Goal: Information Seeking & Learning: Understand process/instructions

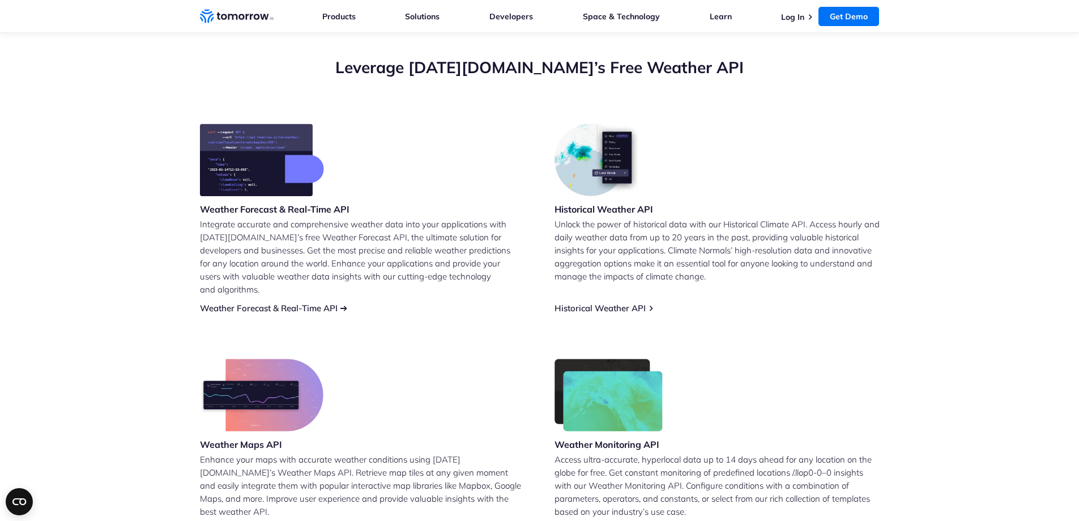
scroll to position [454, 0]
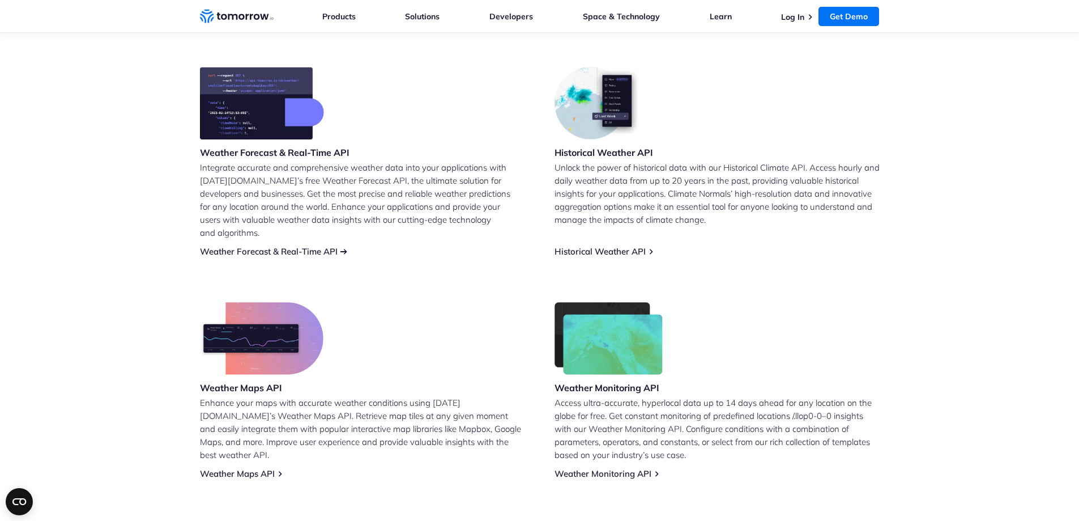
click at [292, 246] on link "Weather Forecast & Real-Time API" at bounding box center [269, 251] width 138 height 11
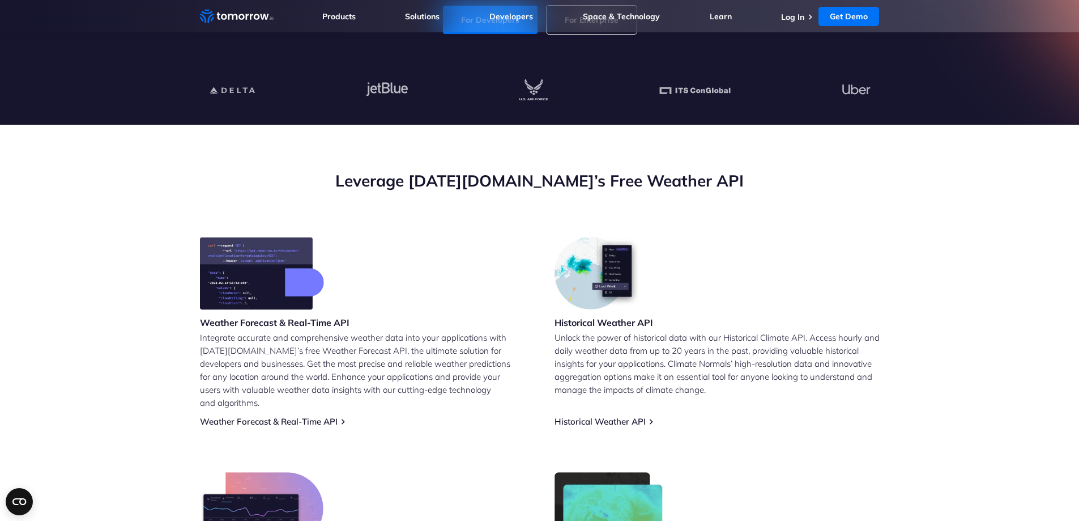
scroll to position [510, 0]
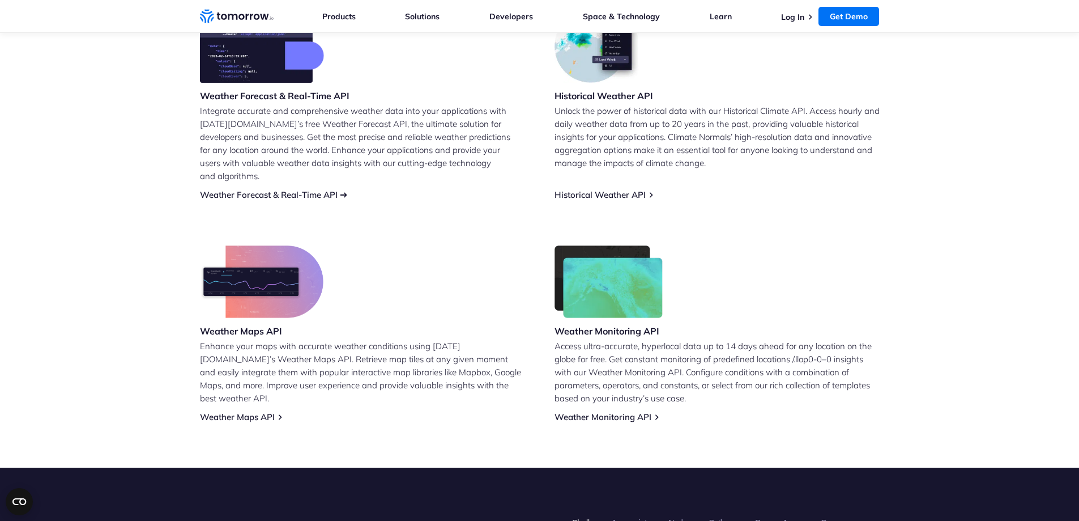
click at [296, 189] on link "Weather Forecast & Real-Time API" at bounding box center [269, 194] width 138 height 11
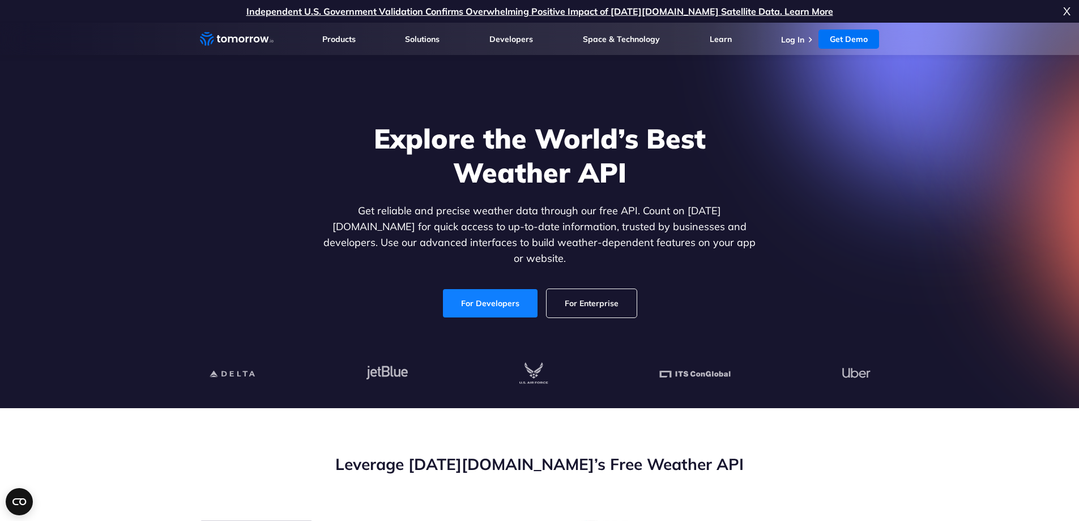
click at [483, 293] on link "For Developers" at bounding box center [490, 303] width 95 height 28
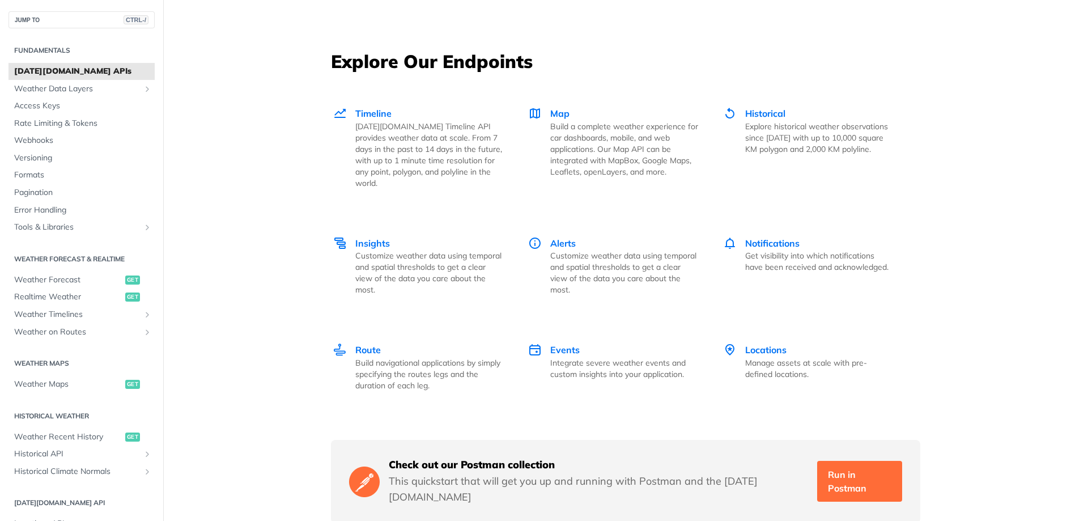
scroll to position [1586, 0]
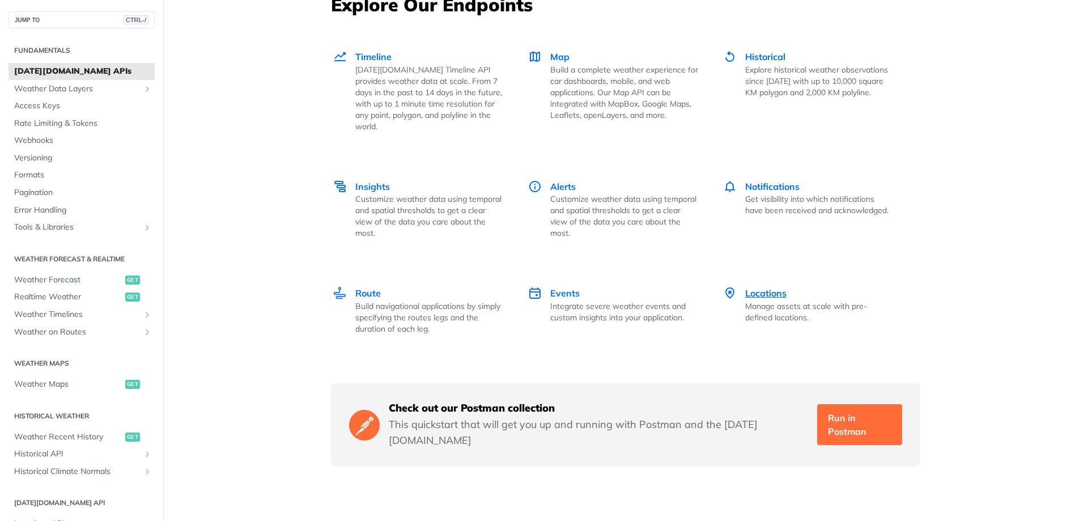
click at [774, 287] on span "Locations" at bounding box center [765, 292] width 41 height 11
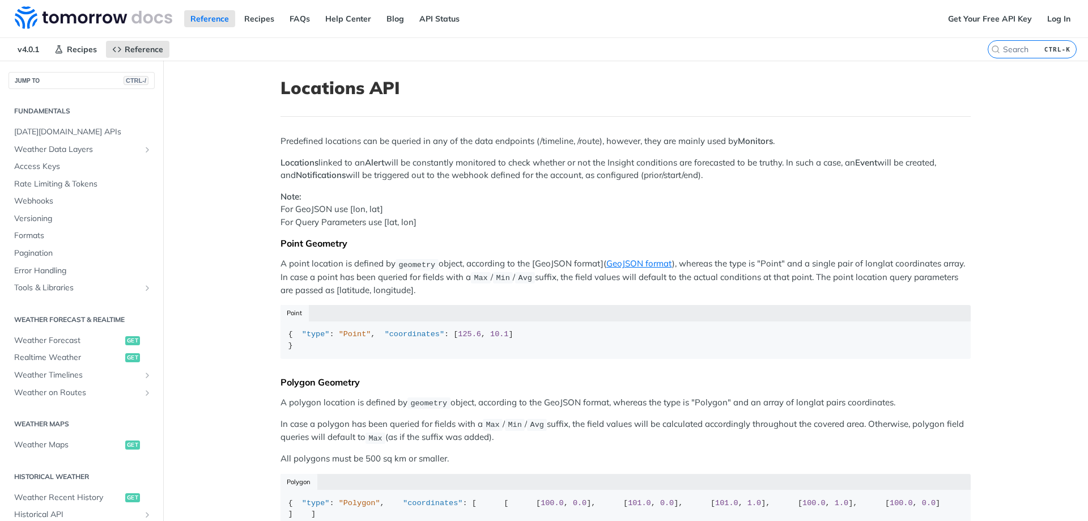
scroll to position [232, 0]
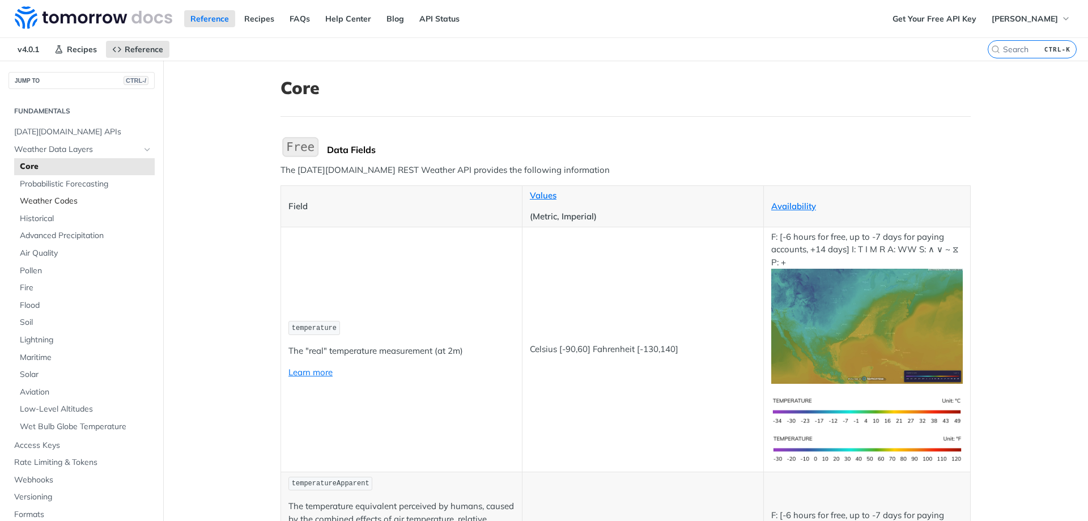
click at [46, 198] on span "Weather Codes" at bounding box center [86, 200] width 132 height 11
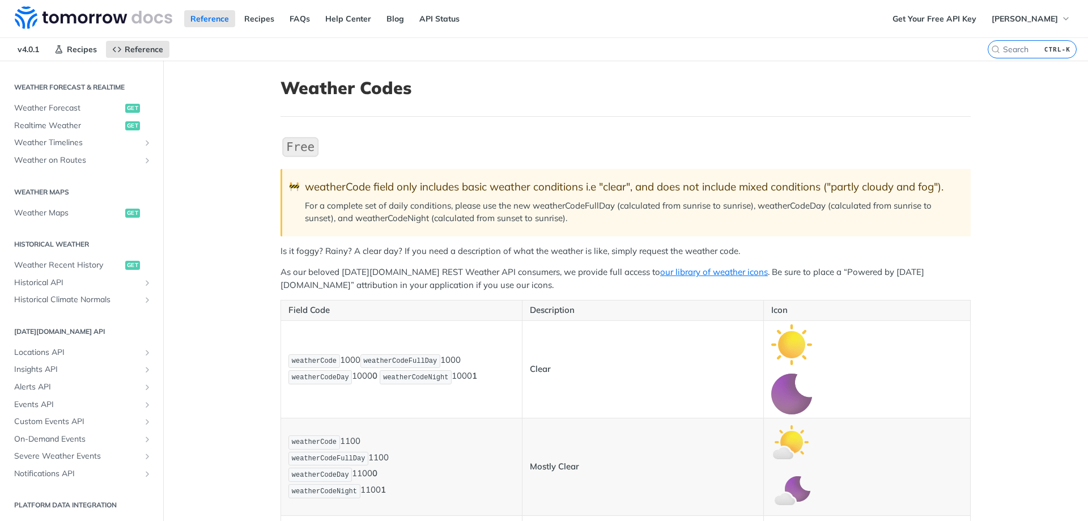
scroll to position [397, 0]
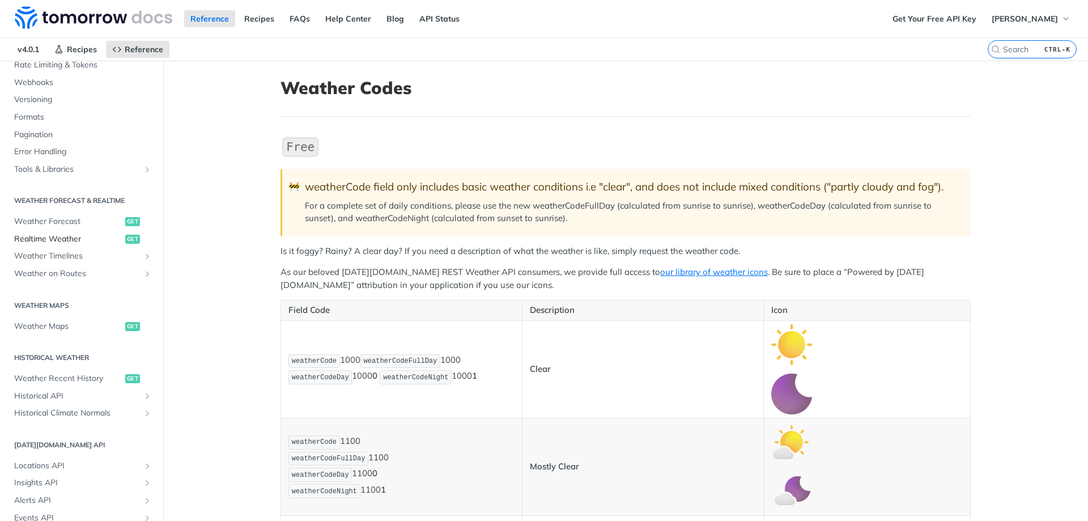
click at [52, 236] on span "Realtime Weather" at bounding box center [68, 238] width 108 height 11
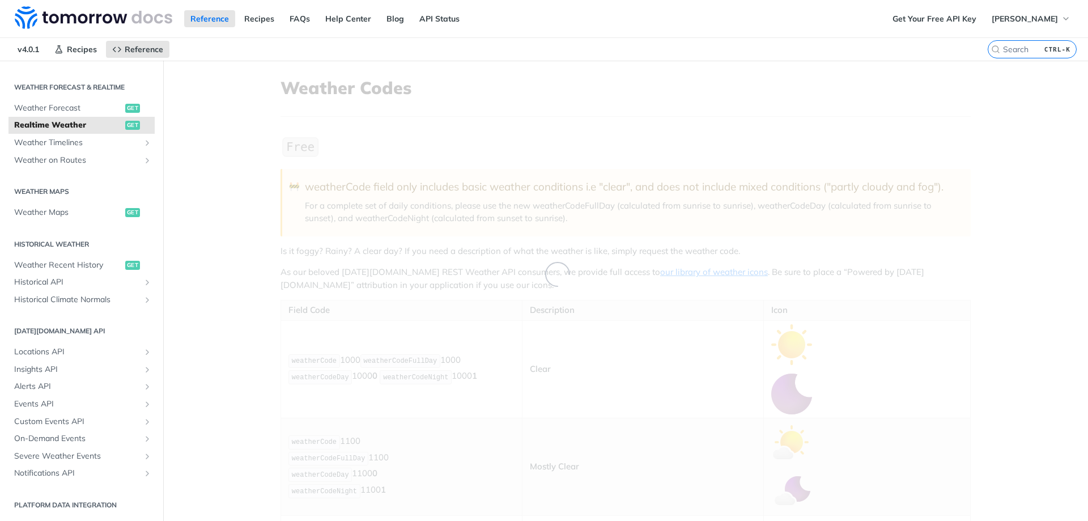
scroll to position [119, 0]
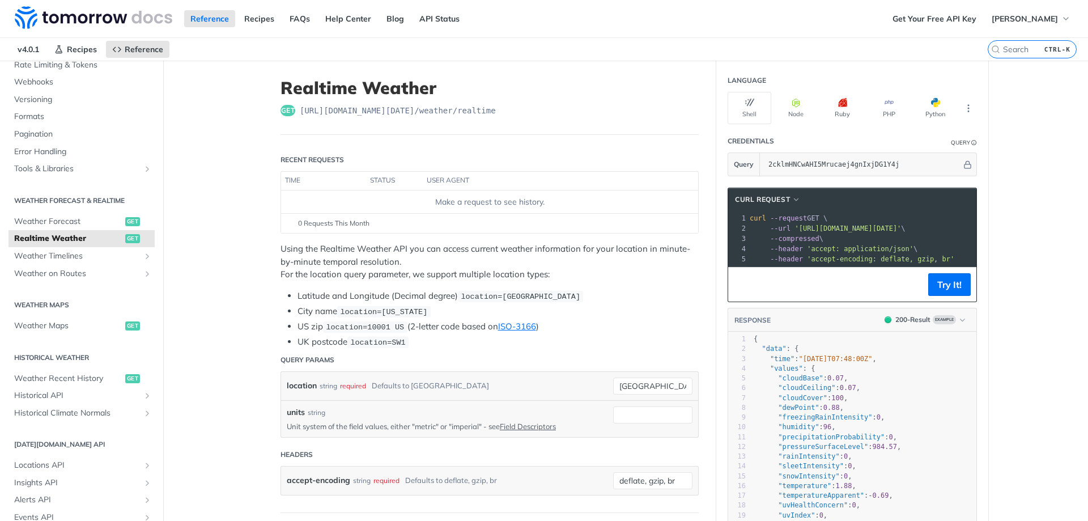
click at [387, 109] on span "https://api.tomorrow.io/v4 /weather/realtime" at bounding box center [398, 110] width 196 height 11
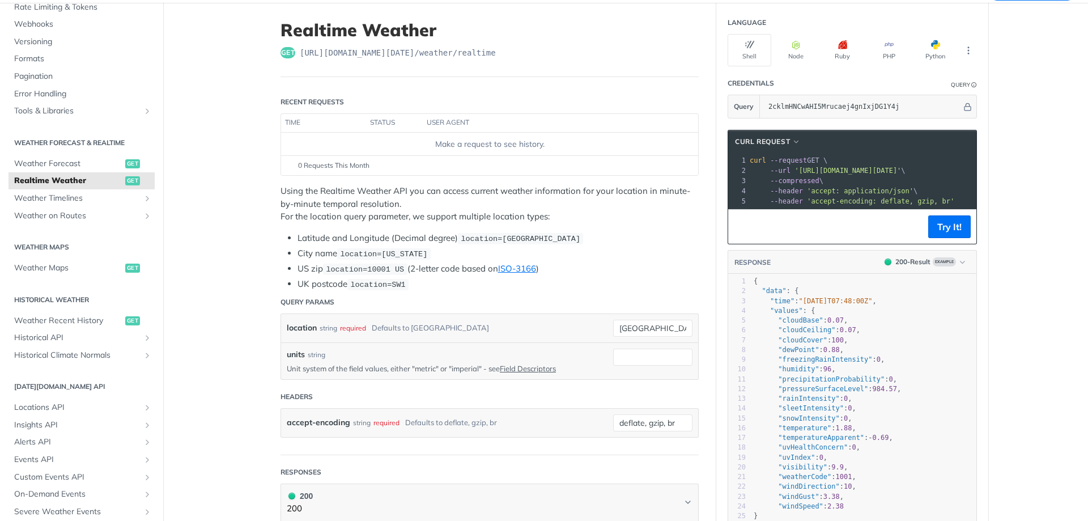
scroll to position [59, 0]
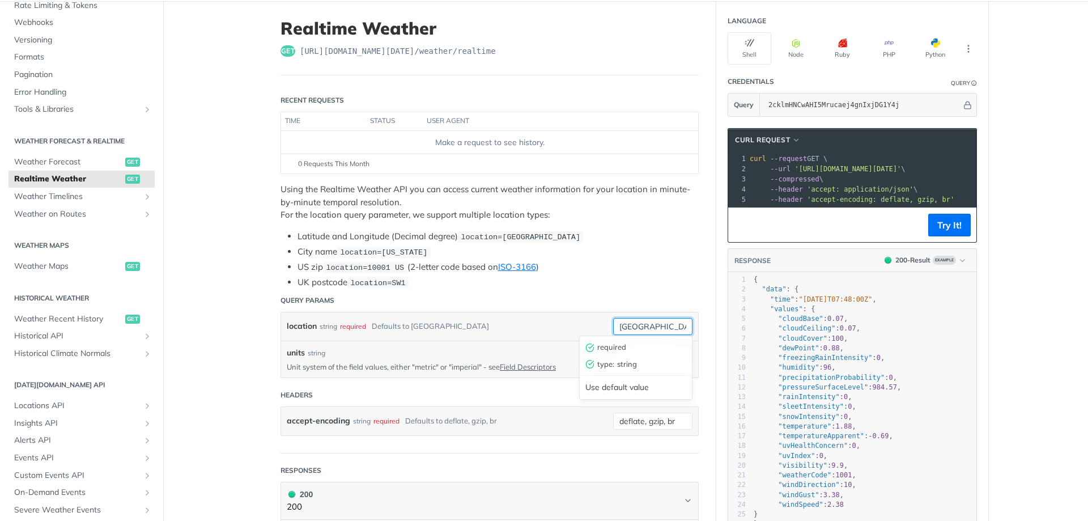
click at [641, 323] on input "toronto" at bounding box center [652, 326] width 79 height 17
click at [636, 294] on header "Query Params" at bounding box center [489, 300] width 418 height 23
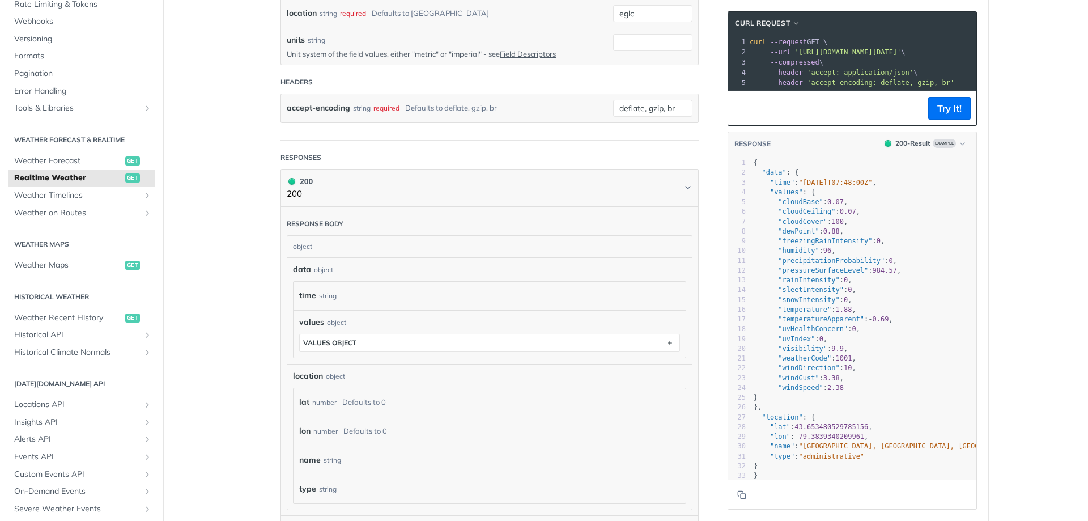
scroll to position [89, 0]
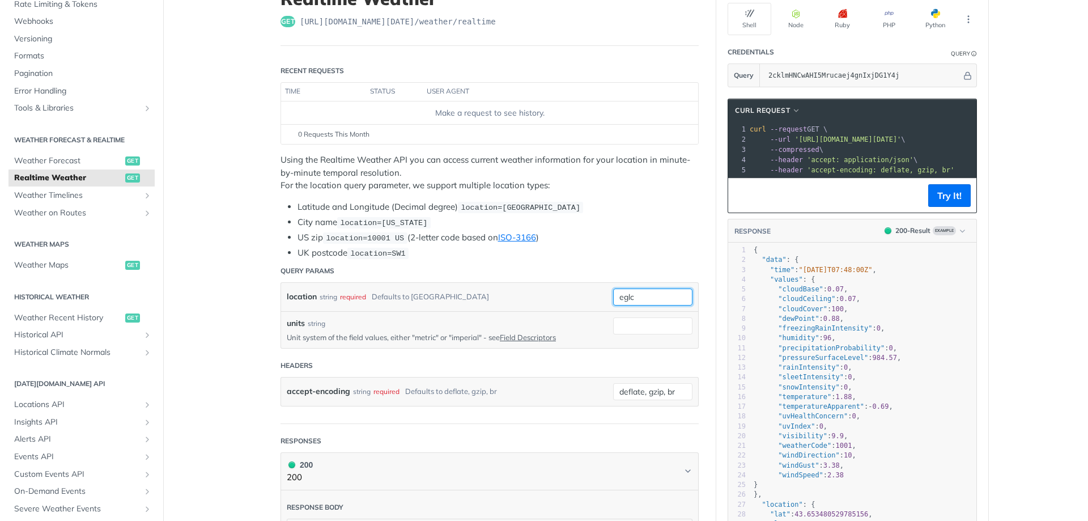
click at [637, 296] on input "eglc" at bounding box center [652, 296] width 79 height 17
click at [255, 257] on main "JUMP TO CTRL-/ Fundamentals Tomorrow.io APIs Weather Data Layers Core Probabili…" at bounding box center [544, 485] width 1088 height 1026
click at [256, 263] on main "JUMP TO CTRL-/ Fundamentals Tomorrow.io APIs Weather Data Layers Core Probabili…" at bounding box center [544, 485] width 1088 height 1026
click at [652, 296] on input "eglc" at bounding box center [652, 296] width 79 height 17
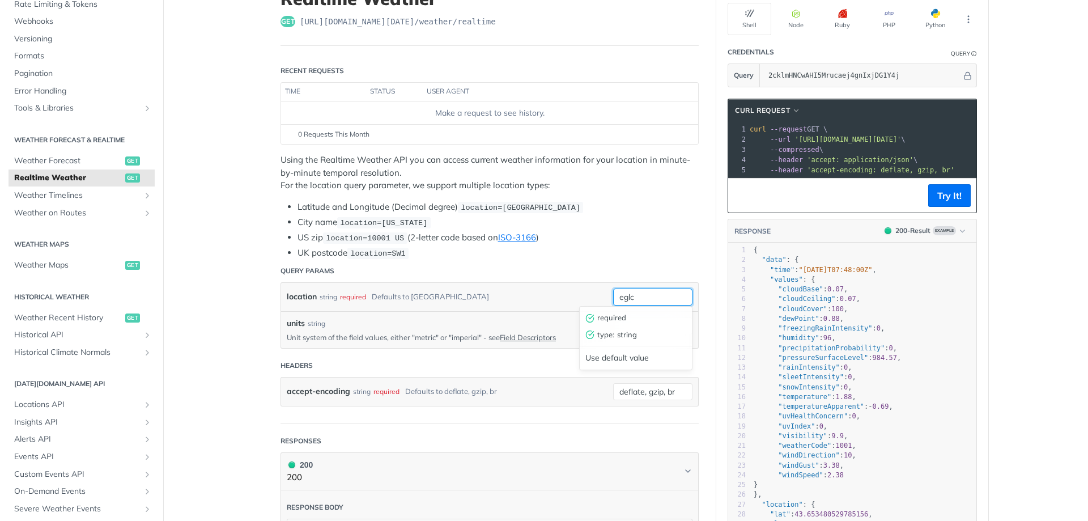
click at [652, 296] on input "eglc" at bounding box center [652, 296] width 79 height 17
paste input "51.5051° N, 0.0521° E"
click at [225, 260] on main "JUMP TO CTRL-/ Fundamentals Tomorrow.io APIs Weather Data Layers Core Probabili…" at bounding box center [544, 485] width 1088 height 1026
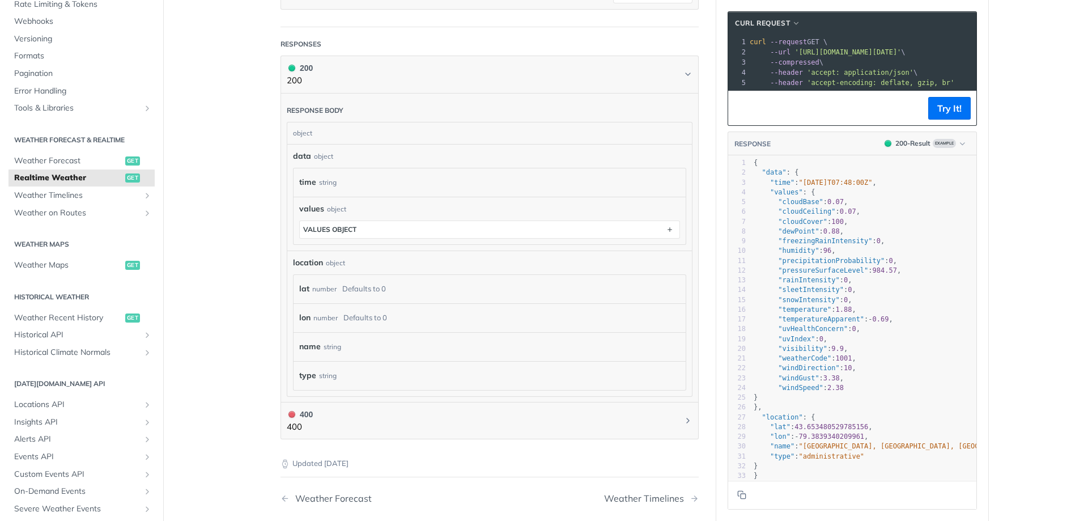
scroll to position [599, 0]
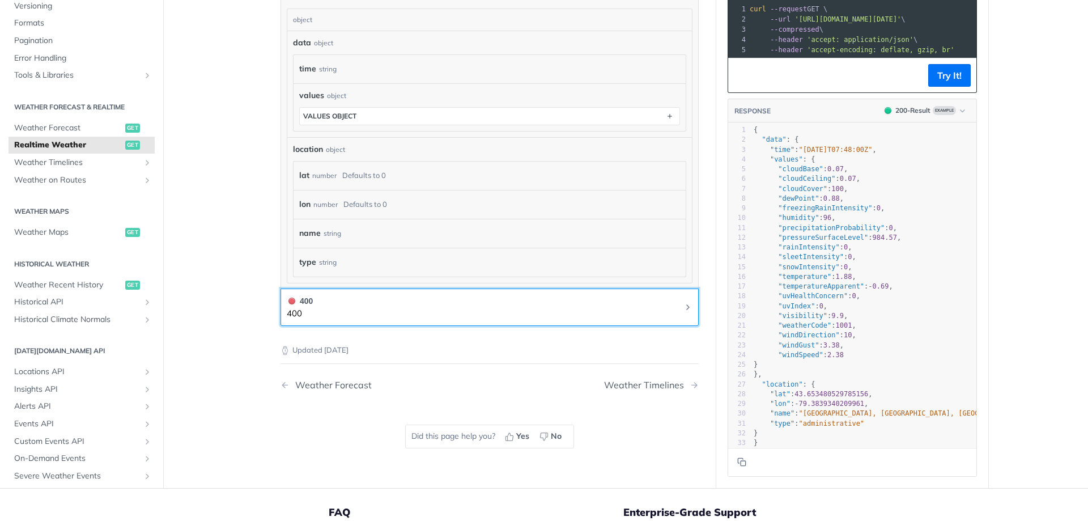
click at [300, 308] on p "400" at bounding box center [300, 313] width 26 height 13
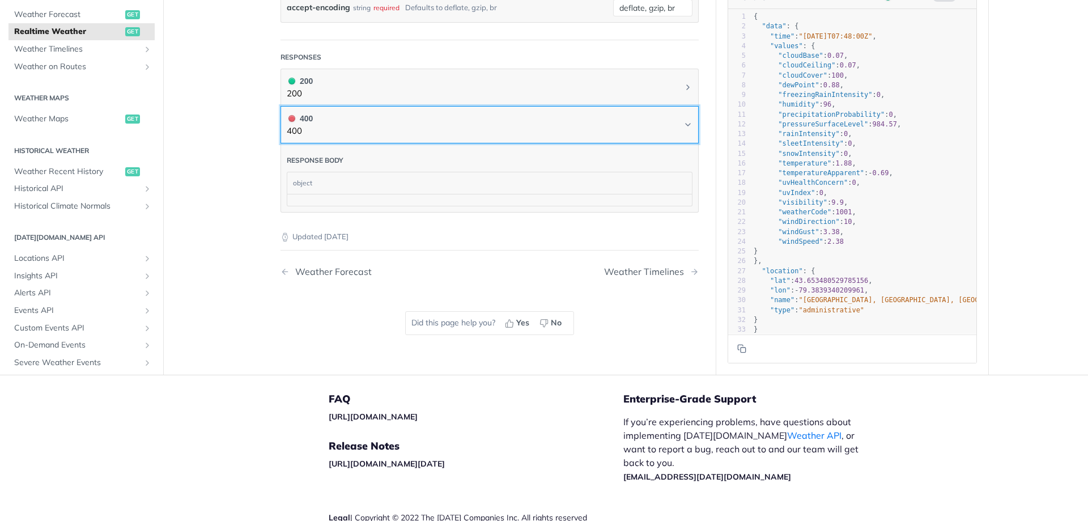
scroll to position [416, 0]
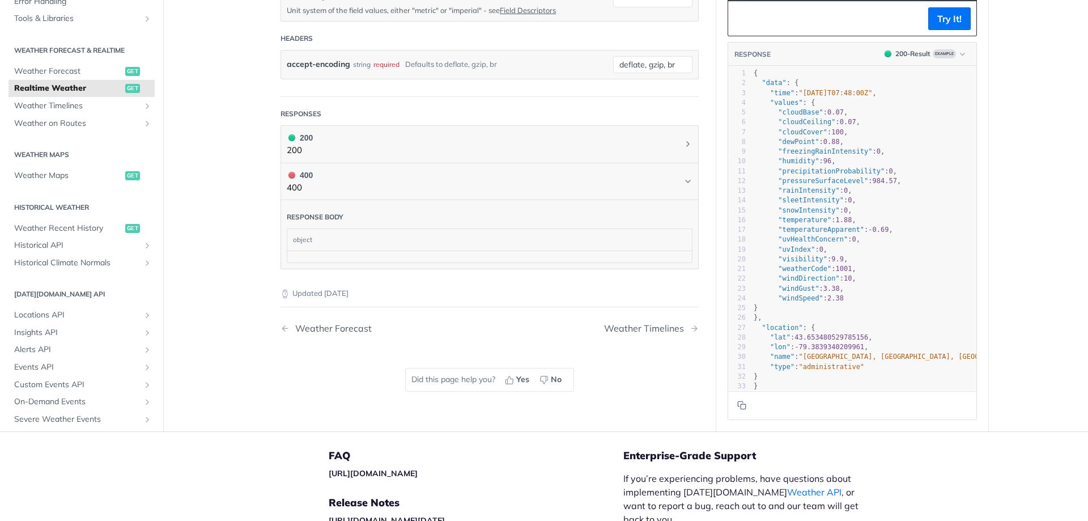
click at [238, 249] on main "JUMP TO CTRL-/ Fundamentals Tomorrow.io APIs Weather Data Layers Core Probabili…" at bounding box center [544, 38] width 1088 height 786
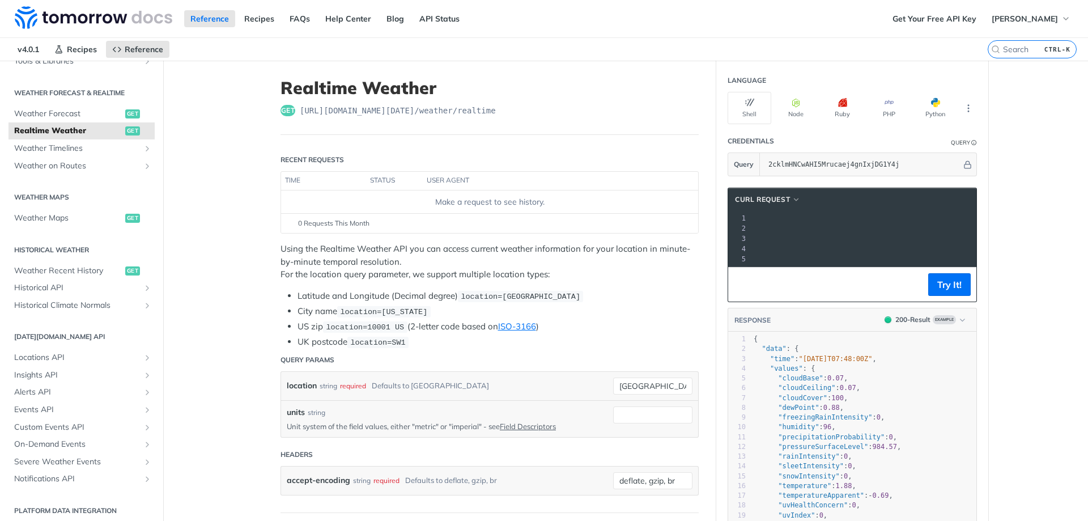
scroll to position [0, 216]
click at [628, 387] on input "51.5051° N, 0.0521° E" at bounding box center [652, 385] width 79 height 17
paste input "E16 2PX"
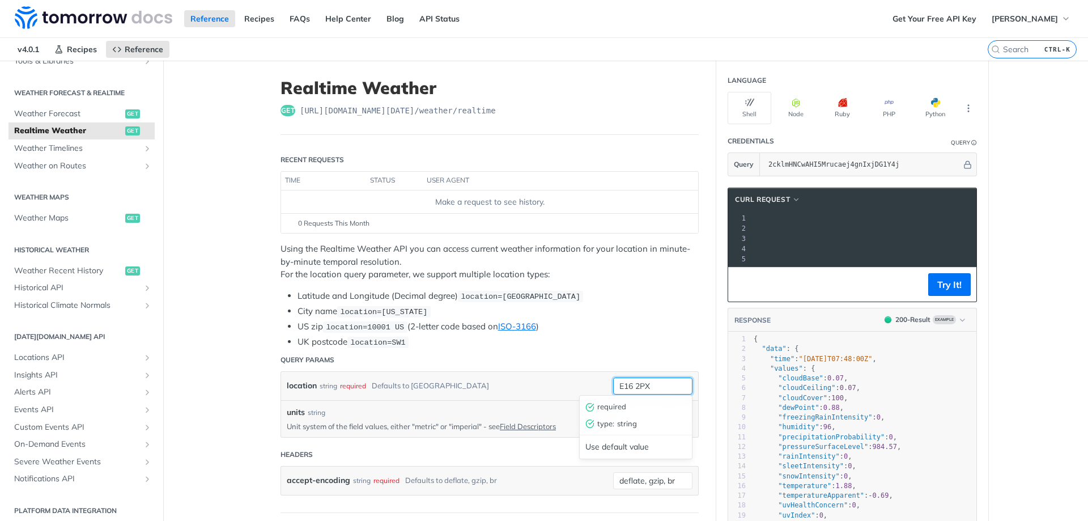
scroll to position [0, 212]
type input "E16 2PX"
click at [958, 296] on button "Try It!" at bounding box center [949, 284] width 42 height 23
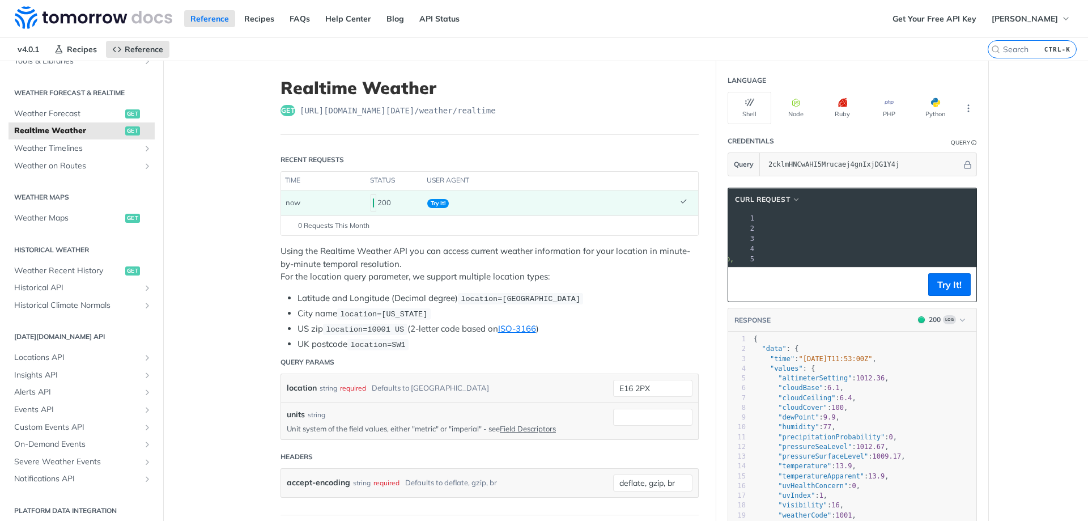
click at [437, 202] on span "Try It!" at bounding box center [438, 203] width 22 height 9
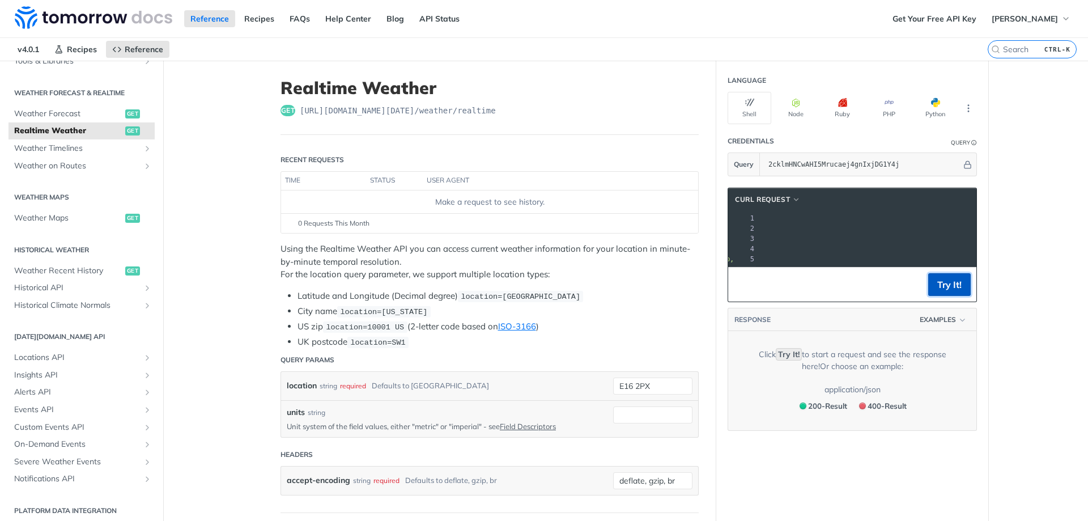
click at [950, 291] on button "Try It!" at bounding box center [949, 284] width 42 height 23
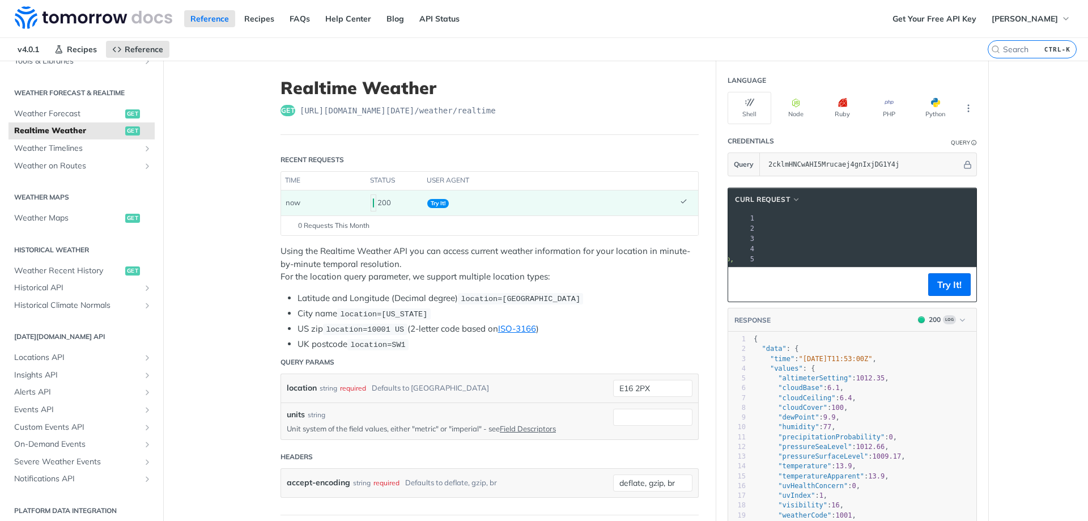
scroll to position [227, 0]
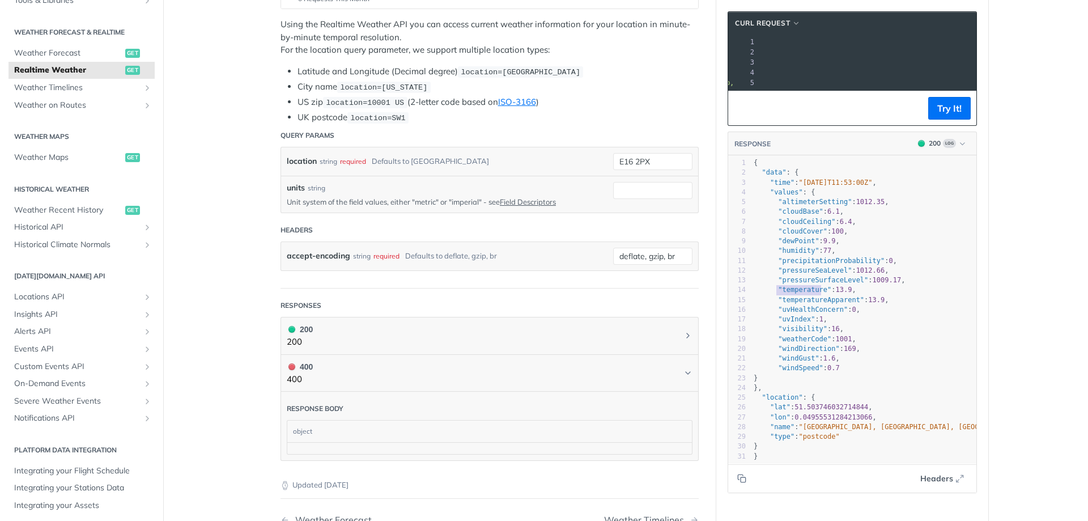
type textarea ""temperature": 13.9,"
drag, startPoint x: 773, startPoint y: 299, endPoint x: 850, endPoint y: 297, distance: 77.6
click at [850, 295] on pre ""temperature" : 13.9 ," at bounding box center [919, 290] width 336 height 10
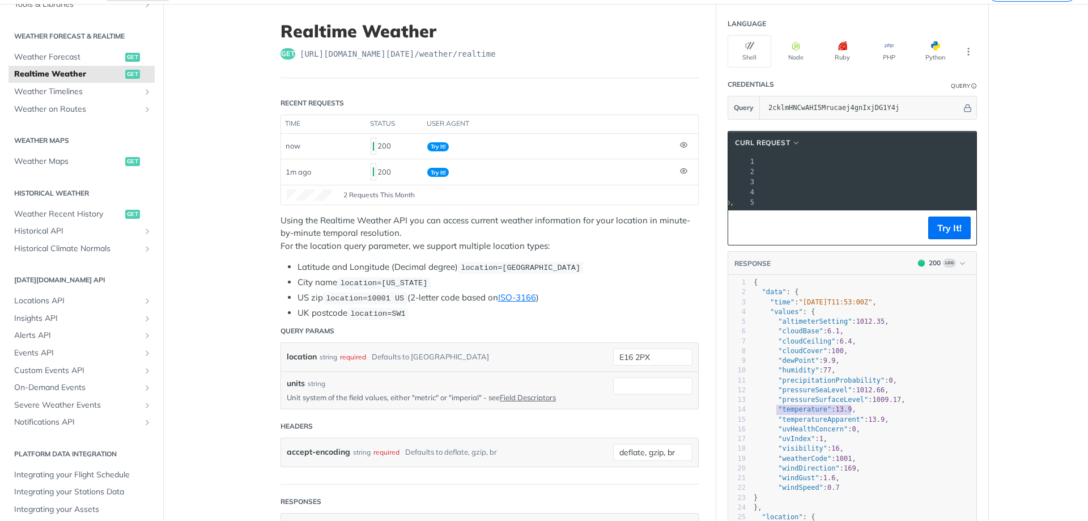
scroll to position [113, 0]
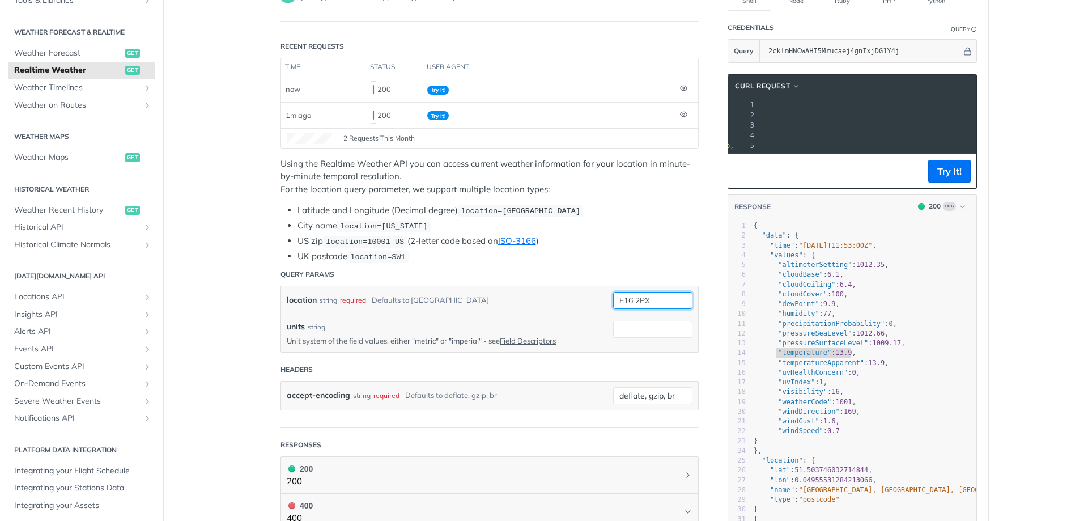
click at [665, 298] on input "E16 2PX" at bounding box center [652, 300] width 79 height 17
click at [658, 301] on input "E16 2PX" at bounding box center [652, 300] width 79 height 17
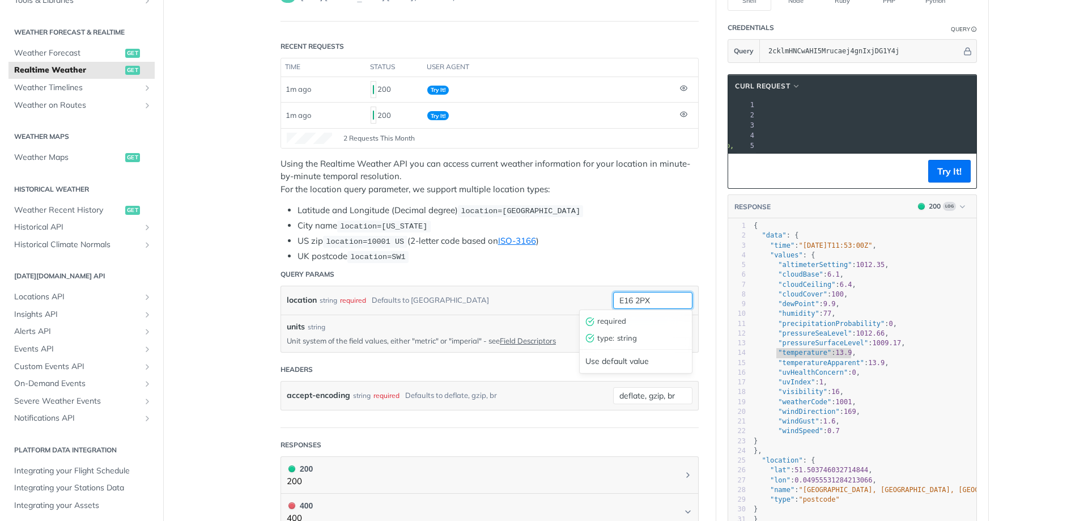
click at [658, 301] on input "E16 2PX" at bounding box center [652, 300] width 79 height 17
paste input "51.5051° N, 0.0521° E"
click at [953, 178] on button "Try It!" at bounding box center [949, 171] width 42 height 23
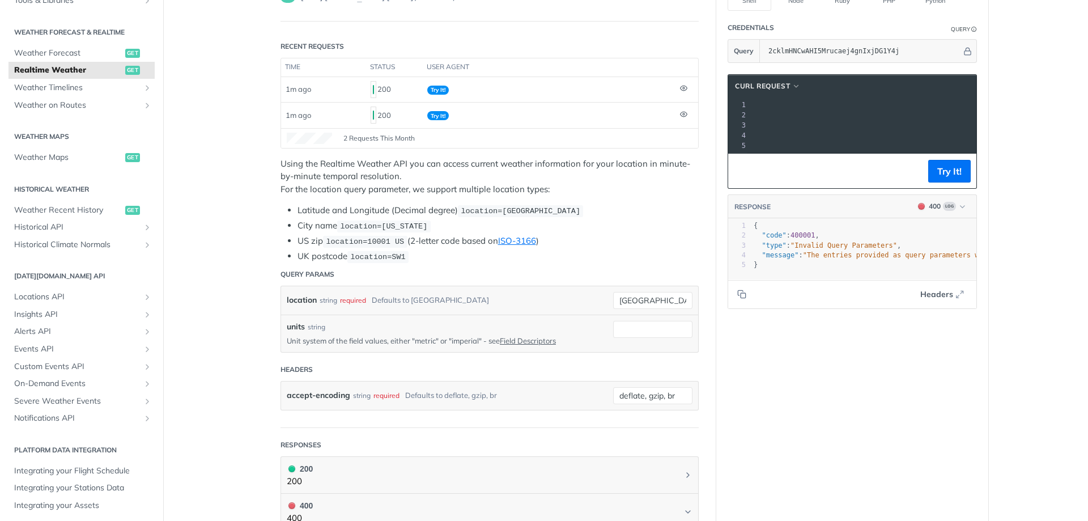
scroll to position [0, 0]
click at [649, 297] on input "51.5051° N, 0.0521° E" at bounding box center [652, 300] width 79 height 17
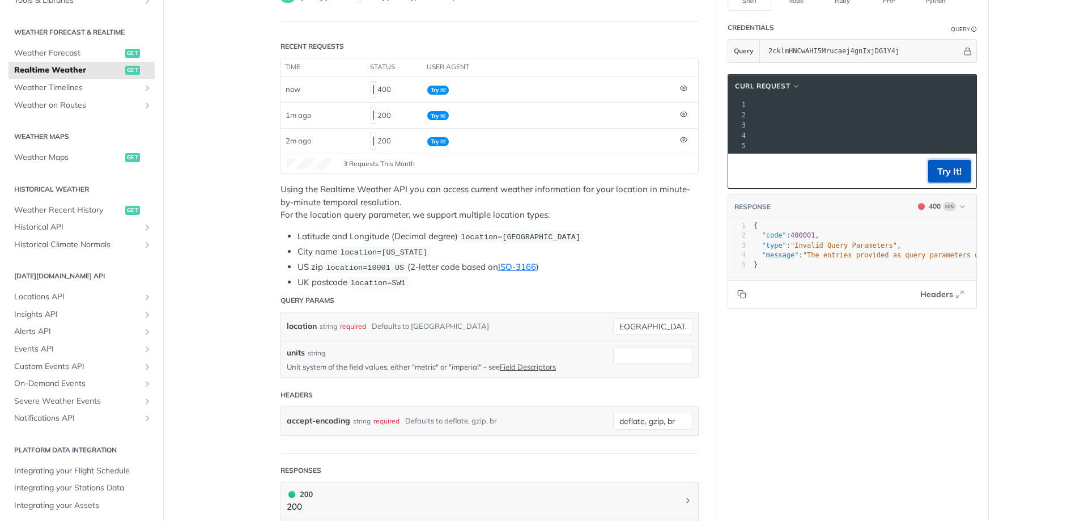
click at [953, 180] on button "Try It!" at bounding box center [949, 171] width 42 height 23
click at [647, 318] on input "51.5051 N, 0.0521 E" at bounding box center [652, 326] width 79 height 17
click at [949, 181] on button "Try It!" at bounding box center [949, 171] width 42 height 23
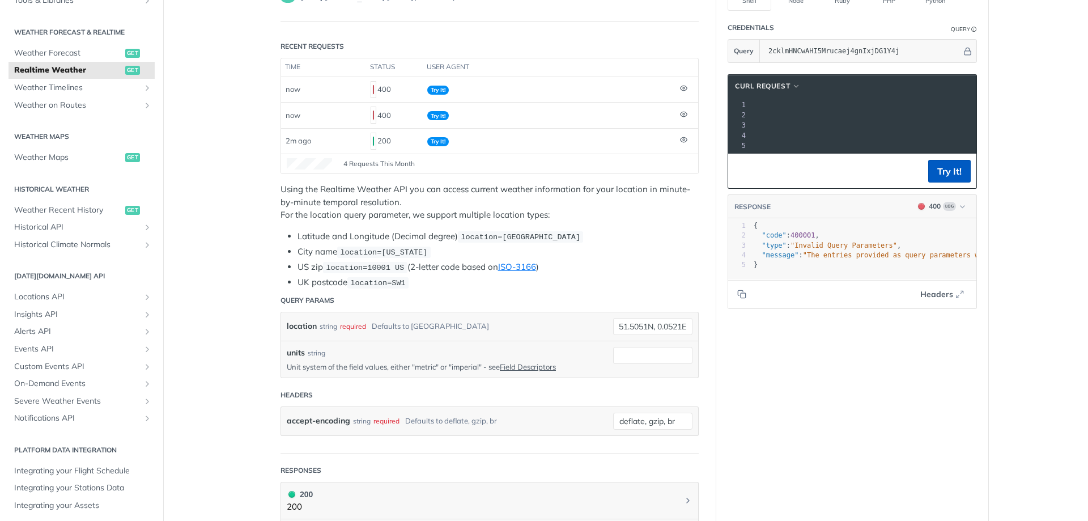
scroll to position [0, 0]
click at [650, 329] on input "51.5051N, 0.0521E" at bounding box center [652, 326] width 79 height 17
type input "51.5051, 0.0521"
click at [949, 173] on button "Try It!" at bounding box center [949, 171] width 42 height 23
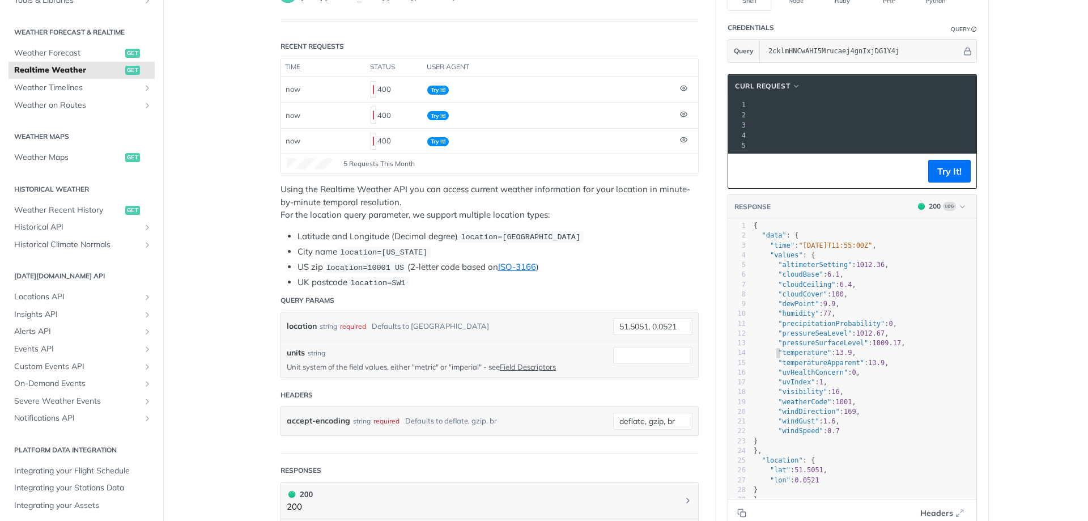
type textarea ""temperature": 13.9,"
drag, startPoint x: 770, startPoint y: 364, endPoint x: 917, endPoint y: 360, distance: 146.2
click at [917, 357] on pre ""temperature" : 13.9 ," at bounding box center [867, 353] width 233 height 10
click at [1012, 312] on main "JUMP TO CTRL-/ Fundamentals Tomorrow.io APIs Weather Data Layers Core Probabili…" at bounding box center [544, 367] width 1088 height 840
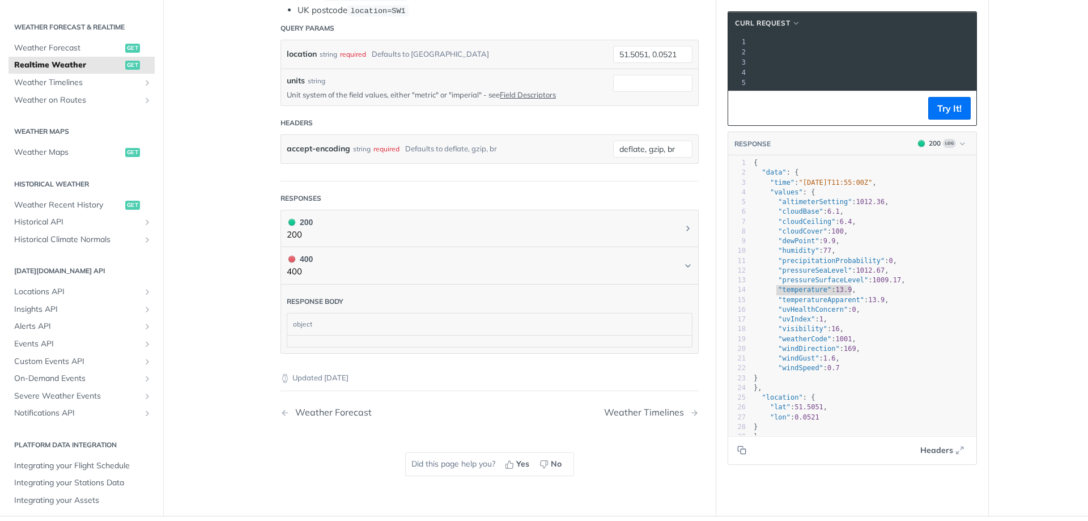
scroll to position [393, 0]
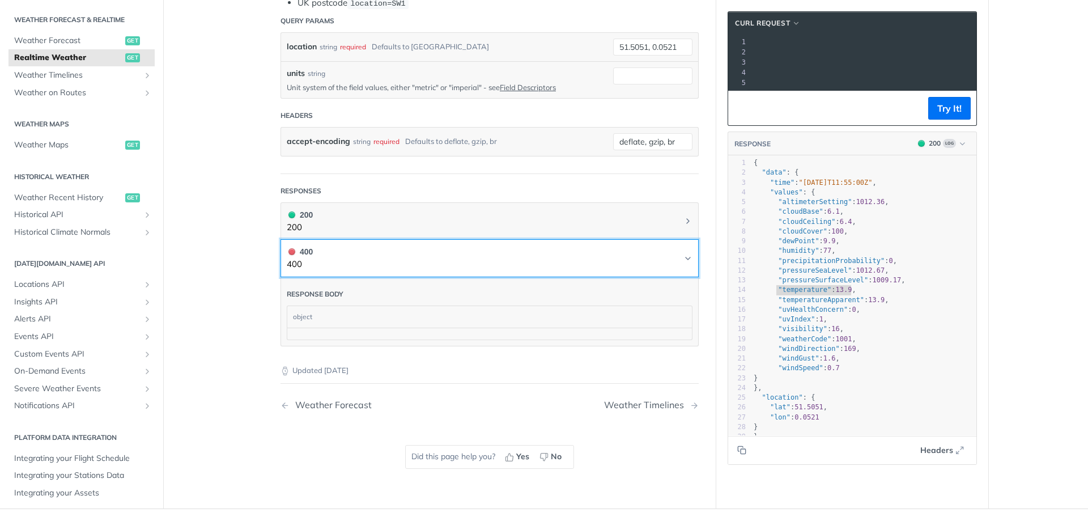
click at [684, 254] on icon "Chevron" at bounding box center [687, 258] width 9 height 9
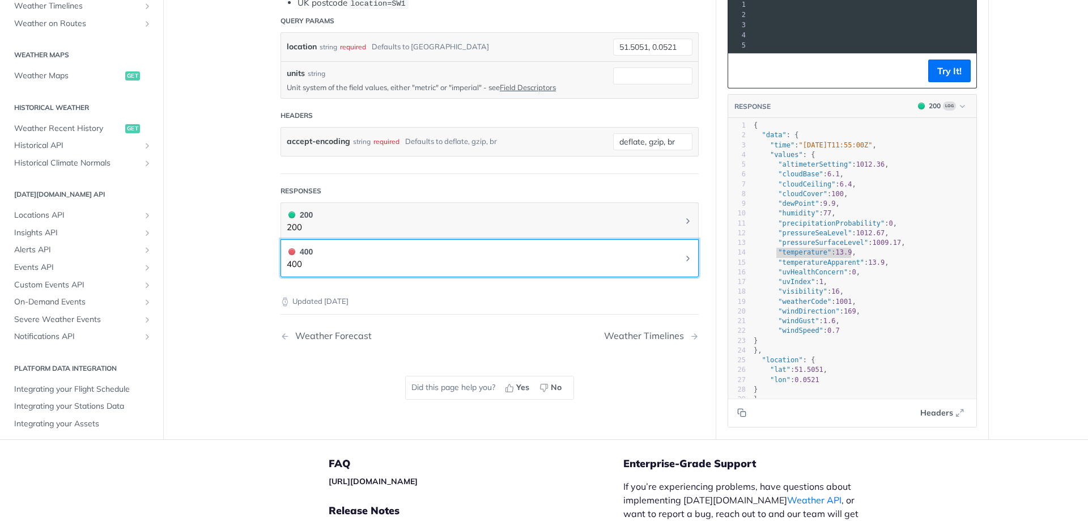
click at [684, 254] on icon "Chevron" at bounding box center [687, 258] width 9 height 9
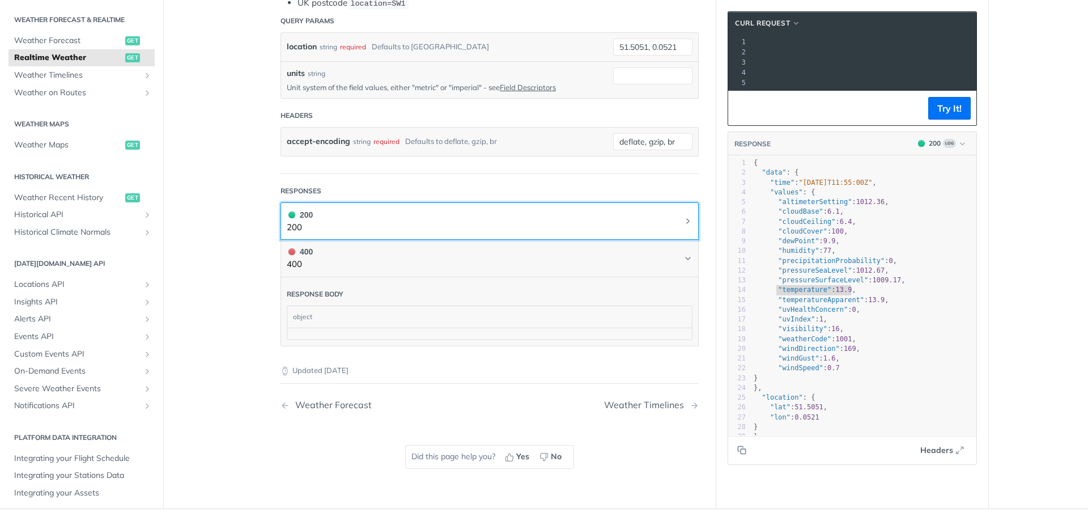
click at [684, 216] on icon "Chevron" at bounding box center [687, 220] width 9 height 9
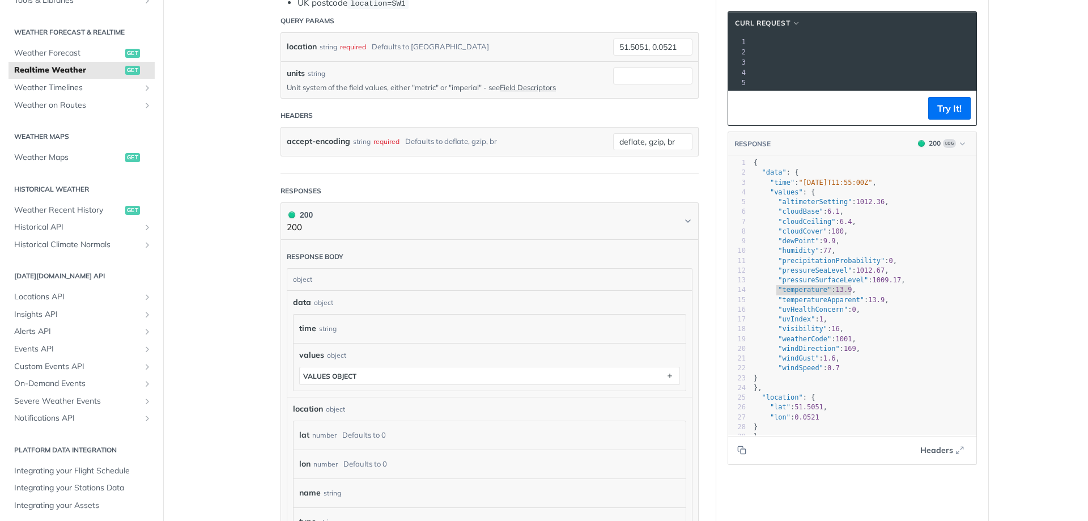
scroll to position [0, 0]
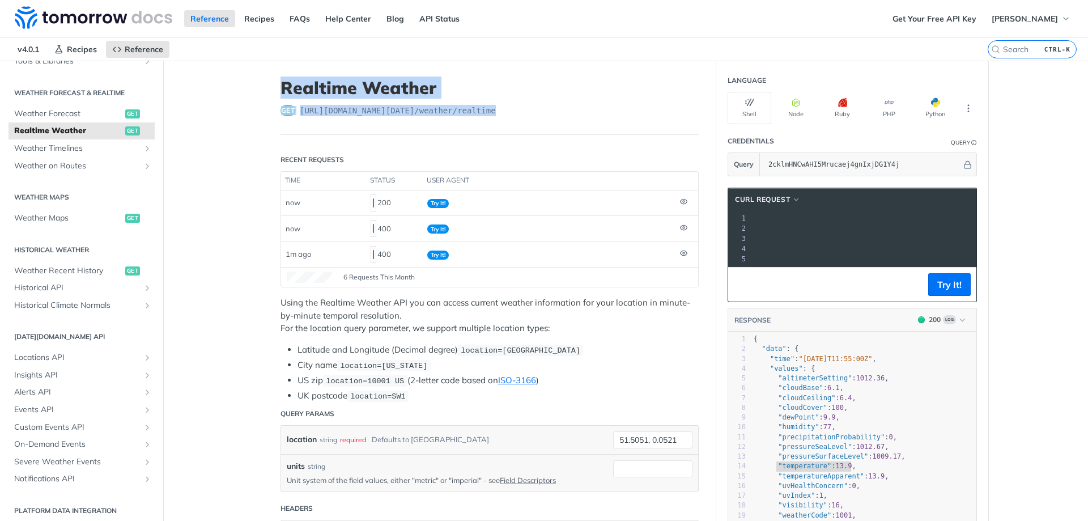
drag, startPoint x: 279, startPoint y: 81, endPoint x: 568, endPoint y: 127, distance: 292.0
click at [568, 127] on header "Realtime Weather get https://api.tomorrow.io/v4 /weather/realtime" at bounding box center [489, 106] width 418 height 57
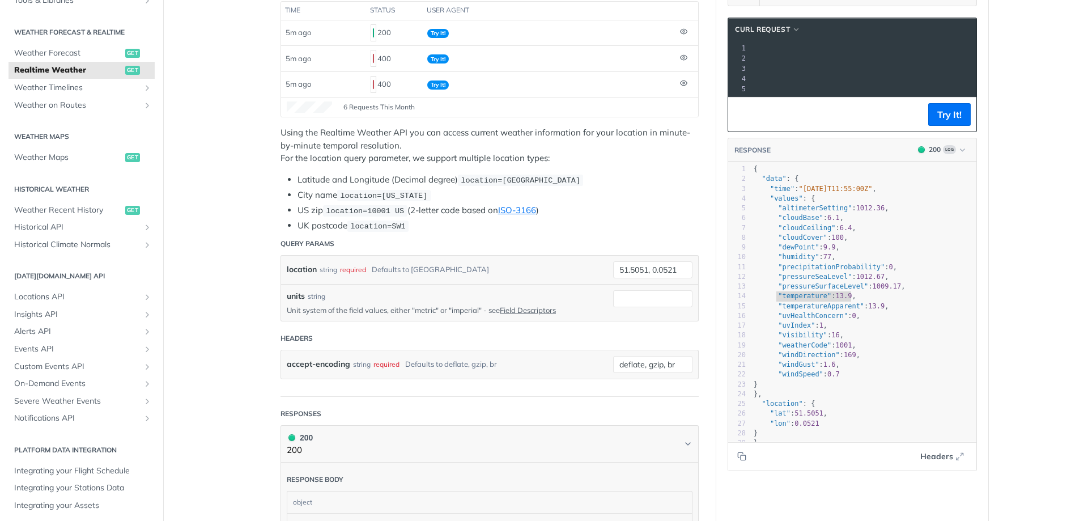
click at [881, 291] on pre ""pressureSurfaceLevel" : 1009.17 ," at bounding box center [867, 287] width 233 height 10
click at [939, 122] on button "Try It!" at bounding box center [949, 114] width 42 height 23
click at [635, 267] on input "51.5051, 0.0521" at bounding box center [652, 269] width 79 height 17
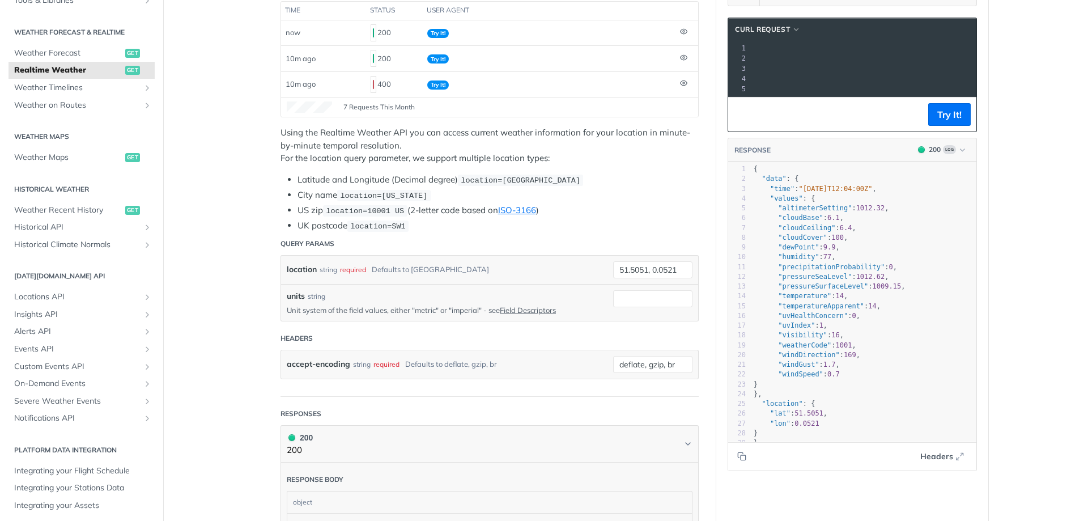
click at [251, 221] on main "JUMP TO CTRL-/ Fundamentals Tomorrow.io APIs Weather Data Layers Core Probabili…" at bounding box center [544, 431] width 1088 height 1080
click at [947, 120] on button "Try It!" at bounding box center [949, 114] width 42 height 23
